Goal: Information Seeking & Learning: Learn about a topic

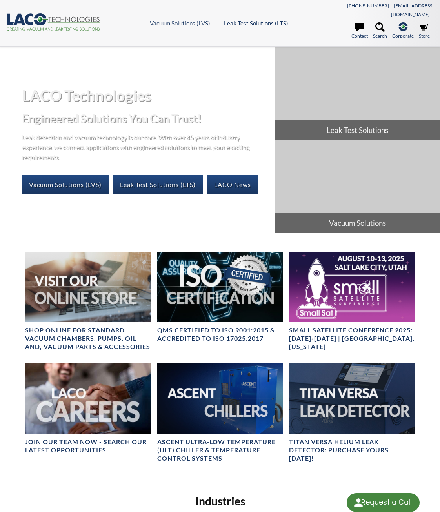
select select "Language Translate Widget"
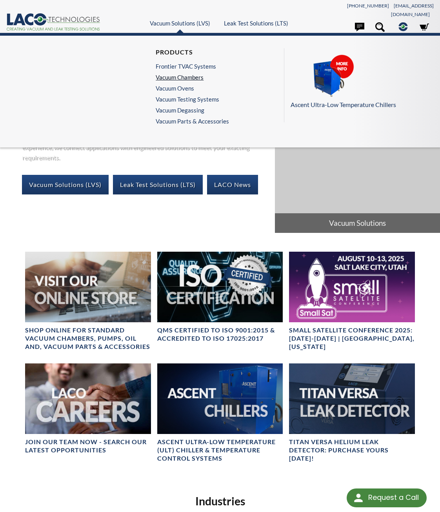
click at [188, 74] on link "Vacuum Chambers" at bounding box center [190, 77] width 69 height 7
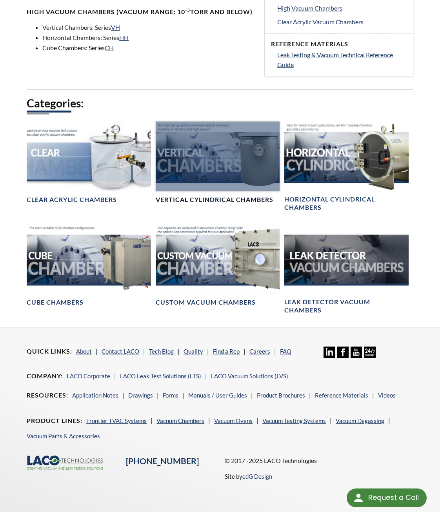
scroll to position [372, 0]
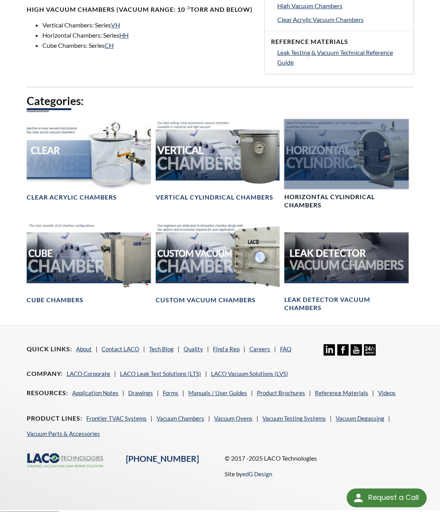
click at [338, 143] on div at bounding box center [346, 154] width 124 height 70
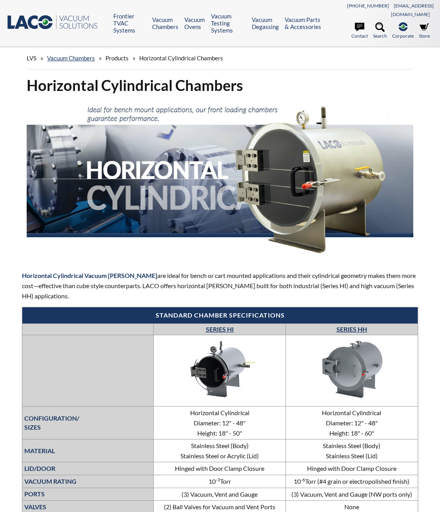
select select "Language Translate Widget"
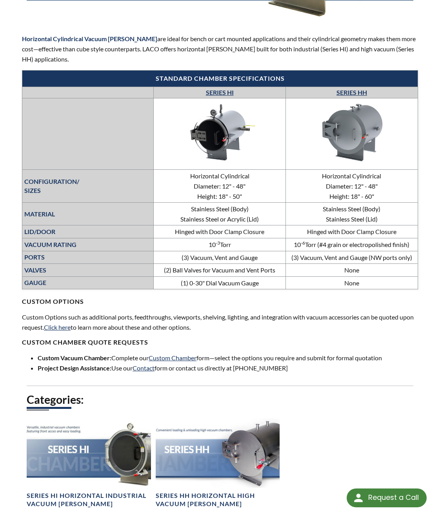
scroll to position [235, 0]
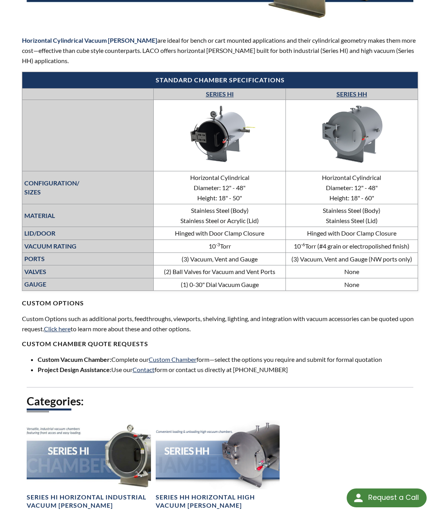
click at [358, 90] on link "SERIES HH" at bounding box center [351, 93] width 31 height 7
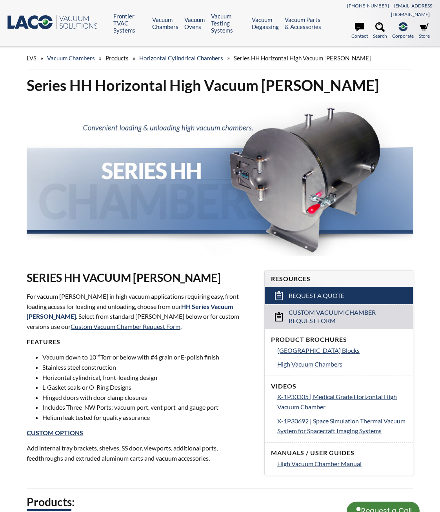
select select "Language Translate Widget"
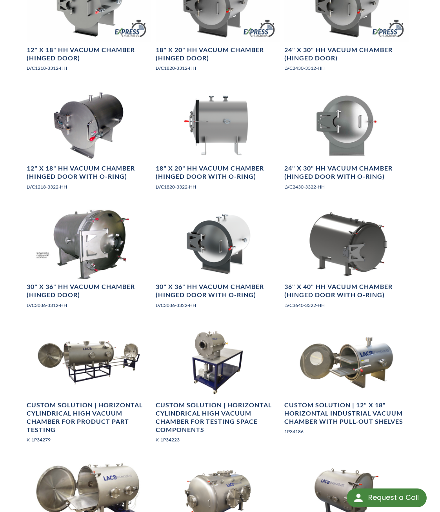
scroll to position [549, 0]
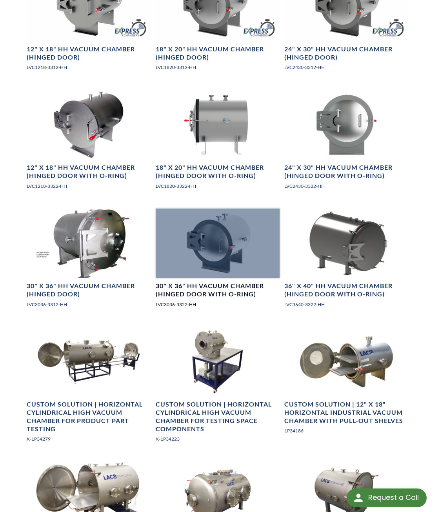
click at [218, 253] on div at bounding box center [218, 244] width 124 height 70
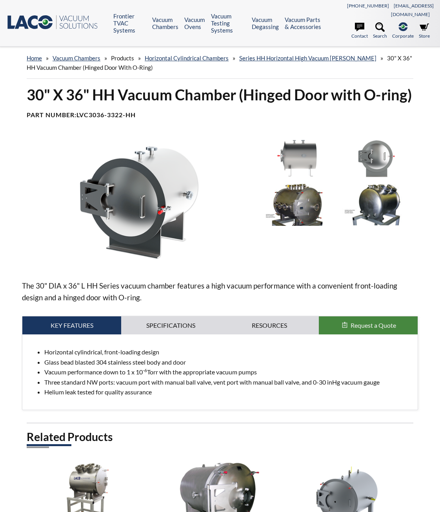
select select "Language Translate Widget"
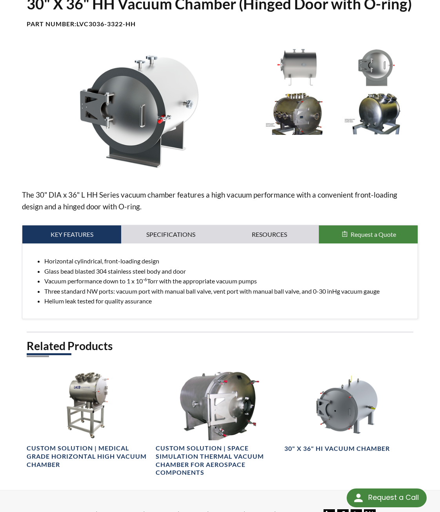
scroll to position [118, 0]
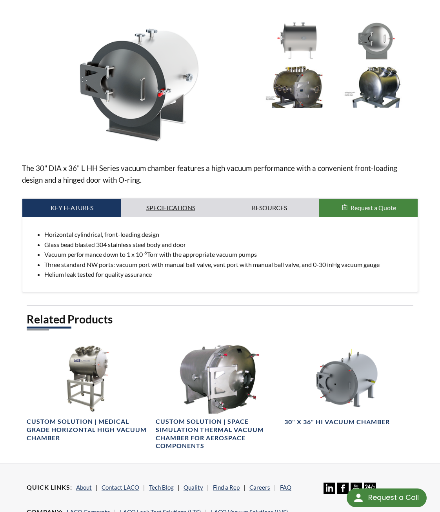
click at [177, 200] on link "Specifications" at bounding box center [170, 208] width 99 height 18
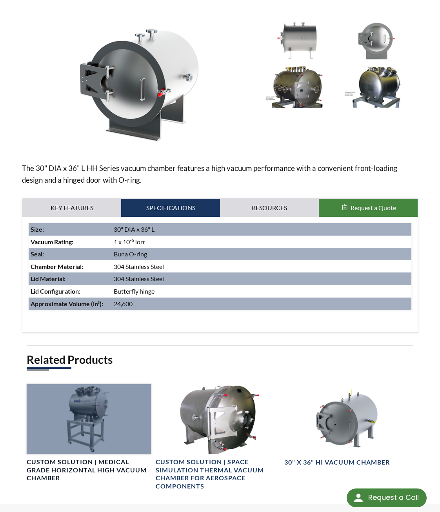
click at [121, 404] on div at bounding box center [89, 419] width 124 height 70
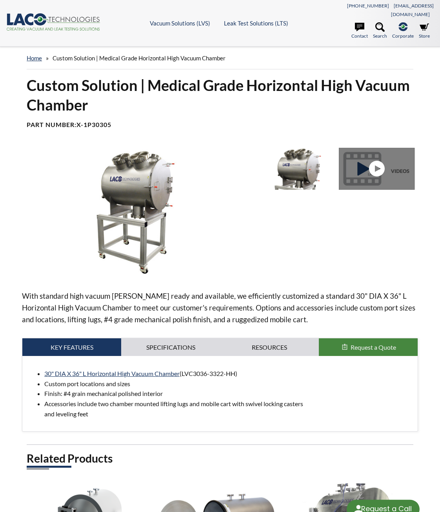
select select "Language Translate Widget"
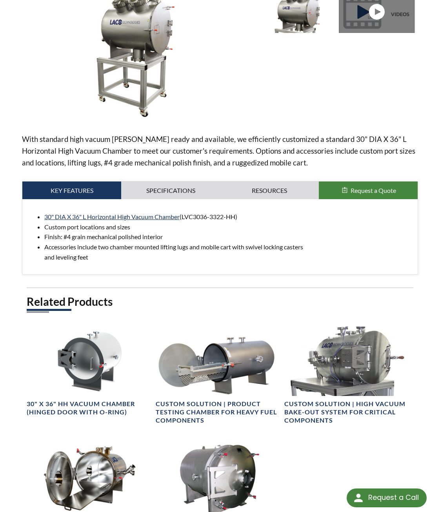
scroll to position [118, 0]
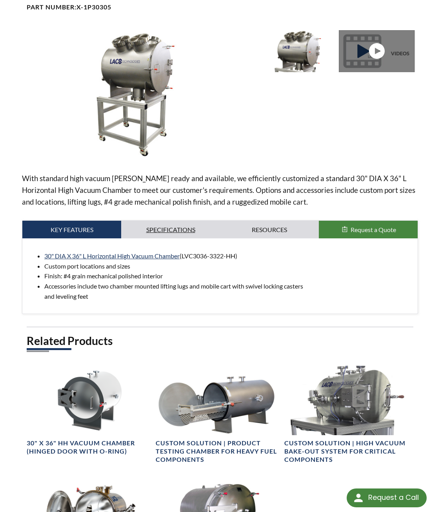
click at [180, 221] on link "Specifications" at bounding box center [170, 230] width 99 height 18
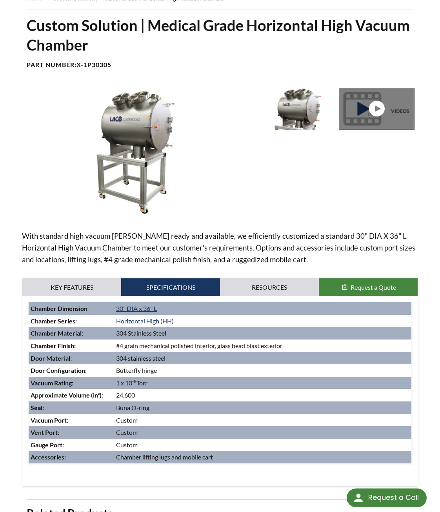
scroll to position [0, 0]
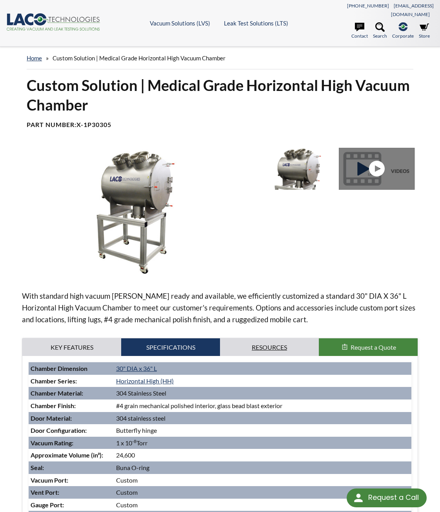
click at [289, 338] on link "Resources" at bounding box center [269, 347] width 99 height 18
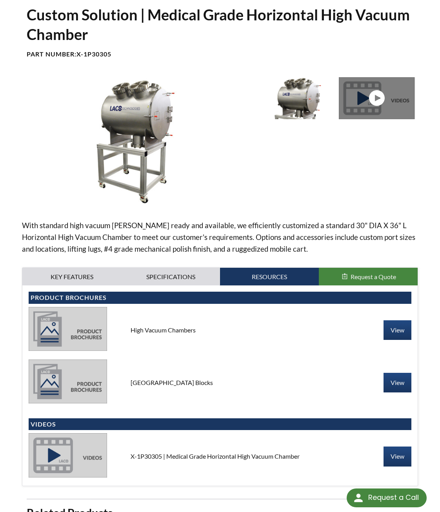
scroll to position [35, 0]
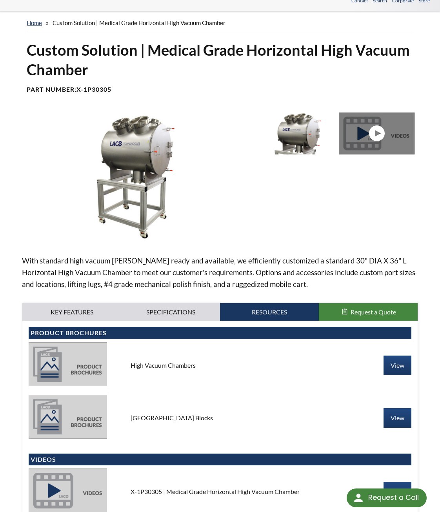
drag, startPoint x: 267, startPoint y: 189, endPoint x: 275, endPoint y: 176, distance: 14.9
click at [267, 189] on div at bounding box center [338, 178] width 158 height 130
